Goal: Information Seeking & Learning: Learn about a topic

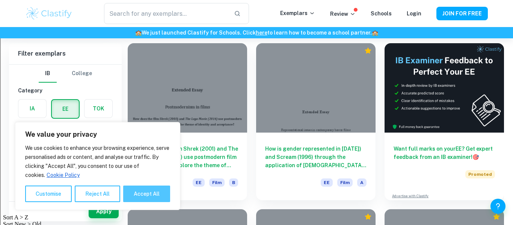
click at [139, 192] on button "Accept All" at bounding box center [146, 194] width 47 height 17
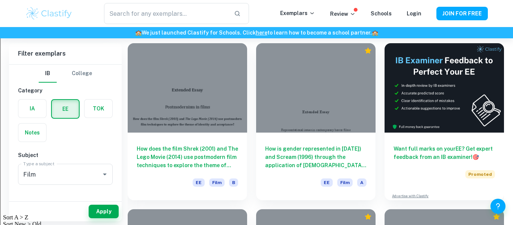
checkbox input "true"
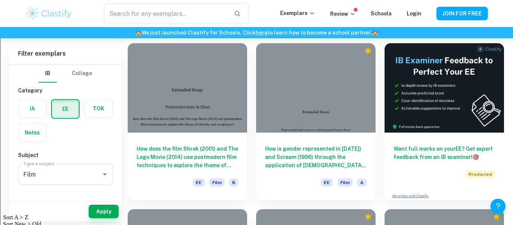
scroll to position [54, 0]
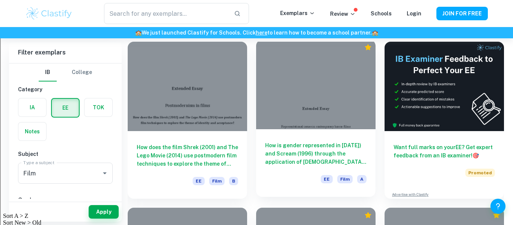
click at [288, 151] on h6 "How is gender represented in [DATE]) and Scream (1996) through the application …" at bounding box center [315, 153] width 101 height 25
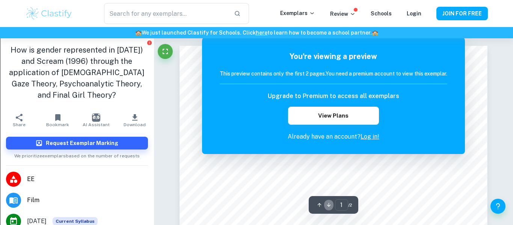
click at [327, 203] on icon "button" at bounding box center [329, 205] width 6 height 6
click at [326, 203] on icon "button" at bounding box center [329, 205] width 6 height 6
click at [343, 207] on input "1" at bounding box center [341, 205] width 13 height 12
type input "2"
